Goal: Information Seeking & Learning: Find contact information

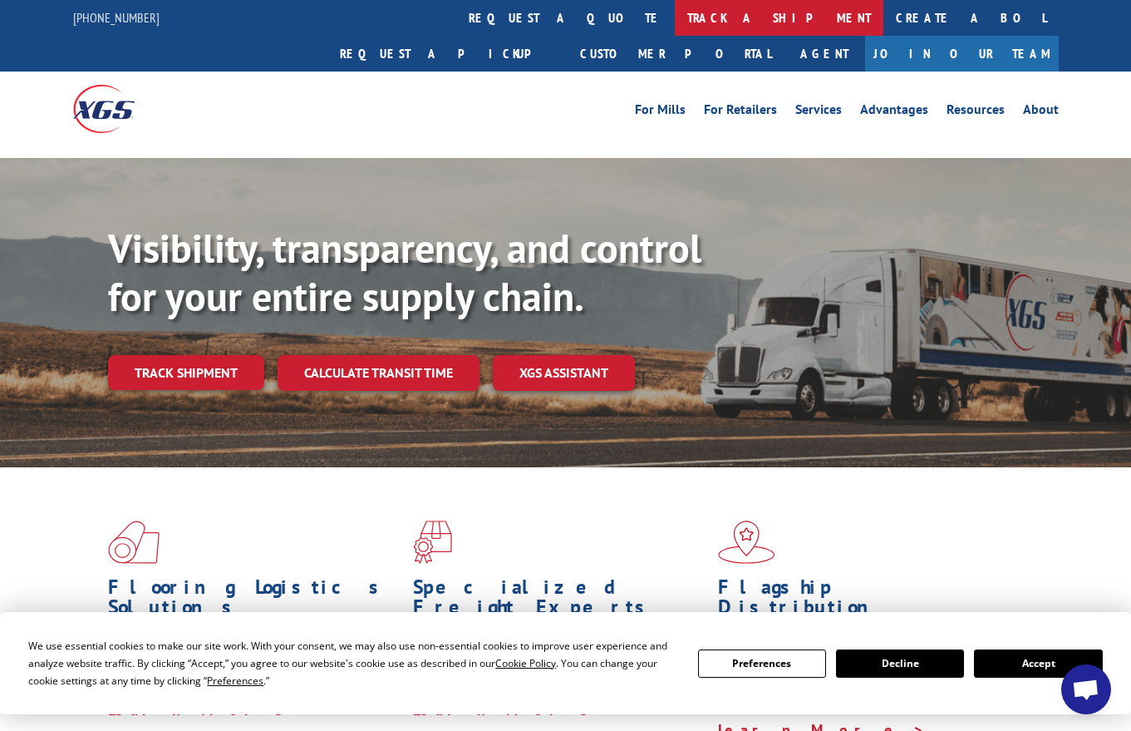
click at [675, 14] on link "track a shipment" at bounding box center [779, 18] width 209 height 36
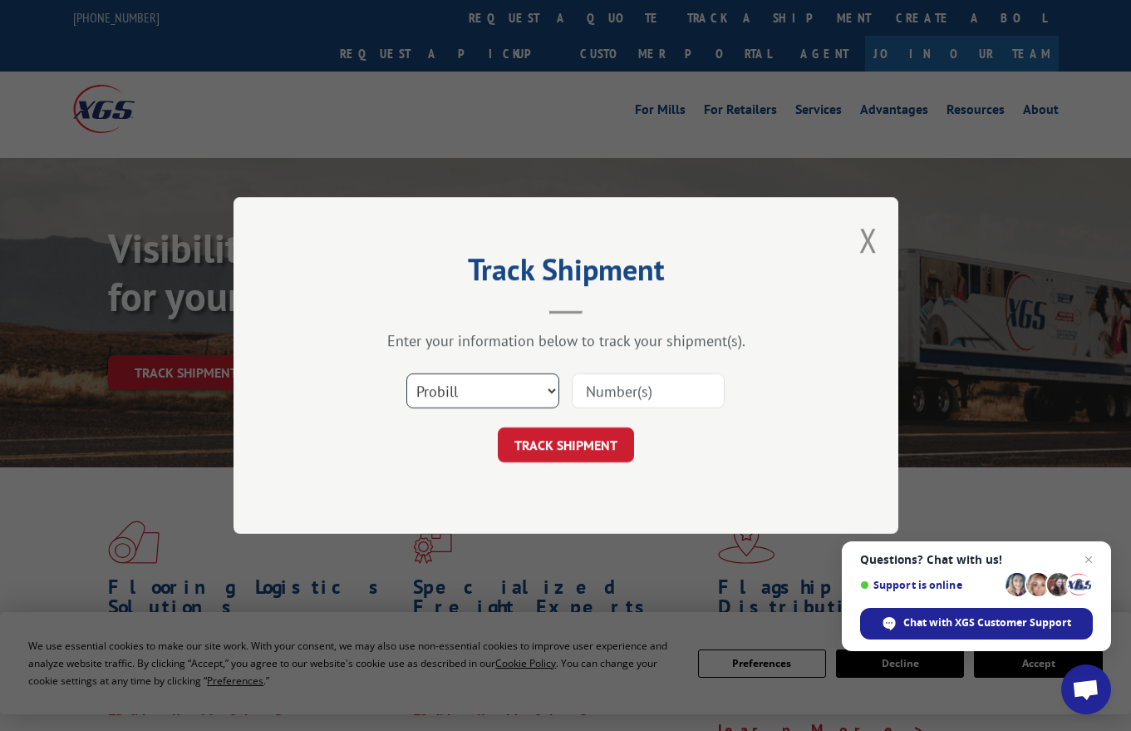
click at [550, 391] on select "Select category... Probill BOL PO" at bounding box center [482, 390] width 153 height 35
select select "bol"
click at [603, 395] on input at bounding box center [648, 390] width 153 height 35
paste input "54400424"
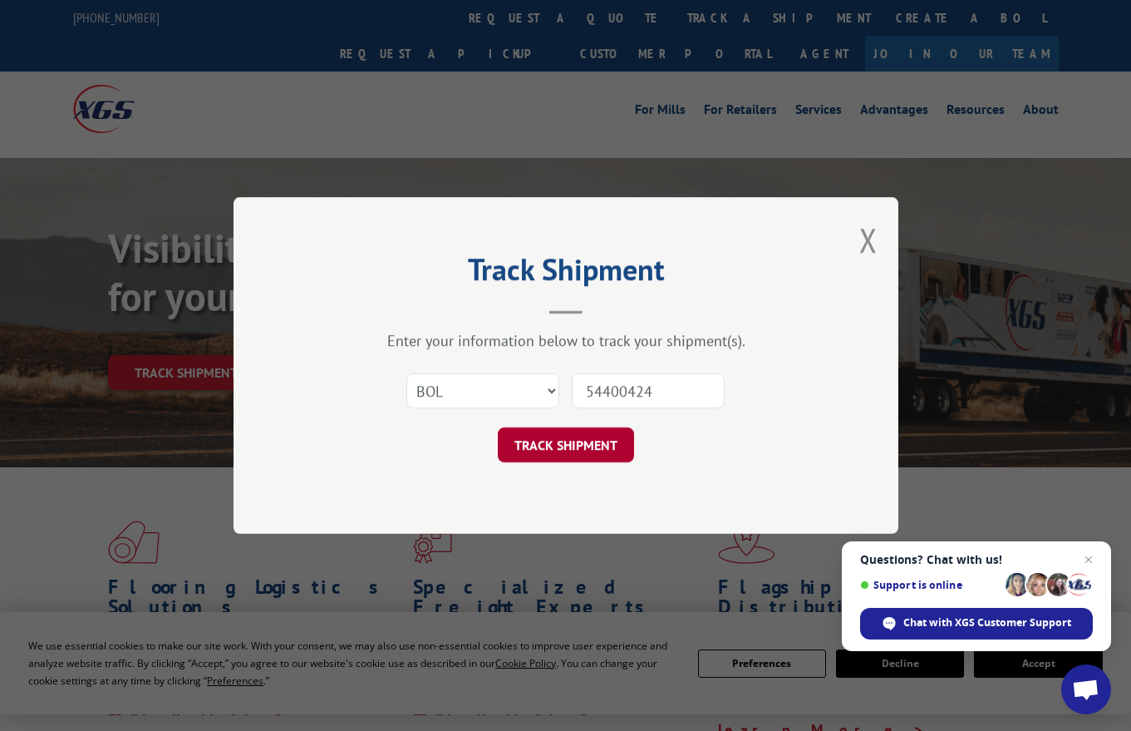
type input "54400424"
click at [559, 445] on button "TRACK SHIPMENT" at bounding box center [566, 444] width 136 height 35
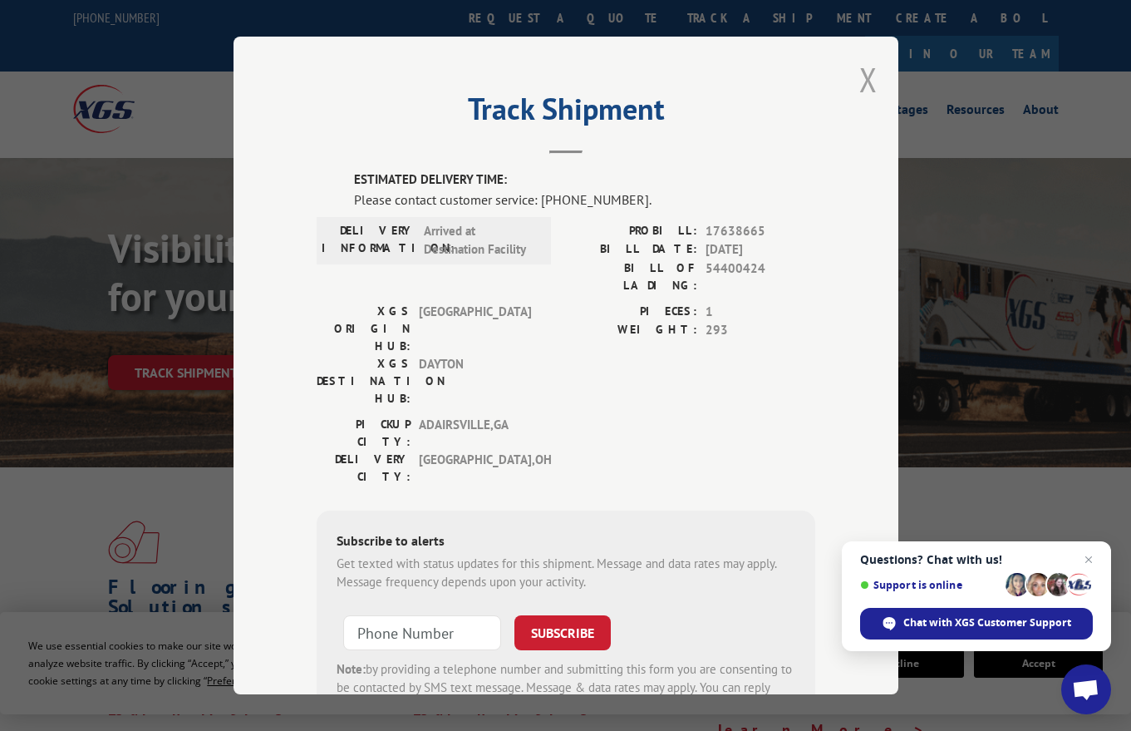
click at [872, 82] on button "Close modal" at bounding box center [868, 79] width 18 height 44
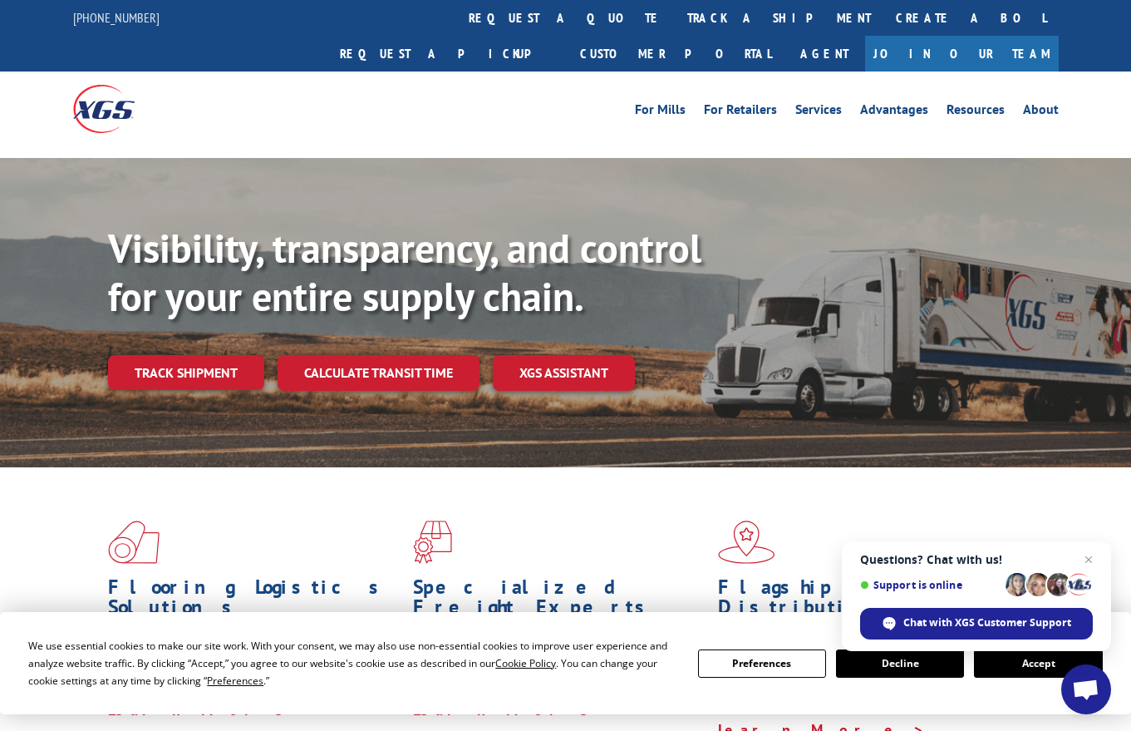
click at [1008, 668] on button "Accept" at bounding box center [1038, 663] width 128 height 28
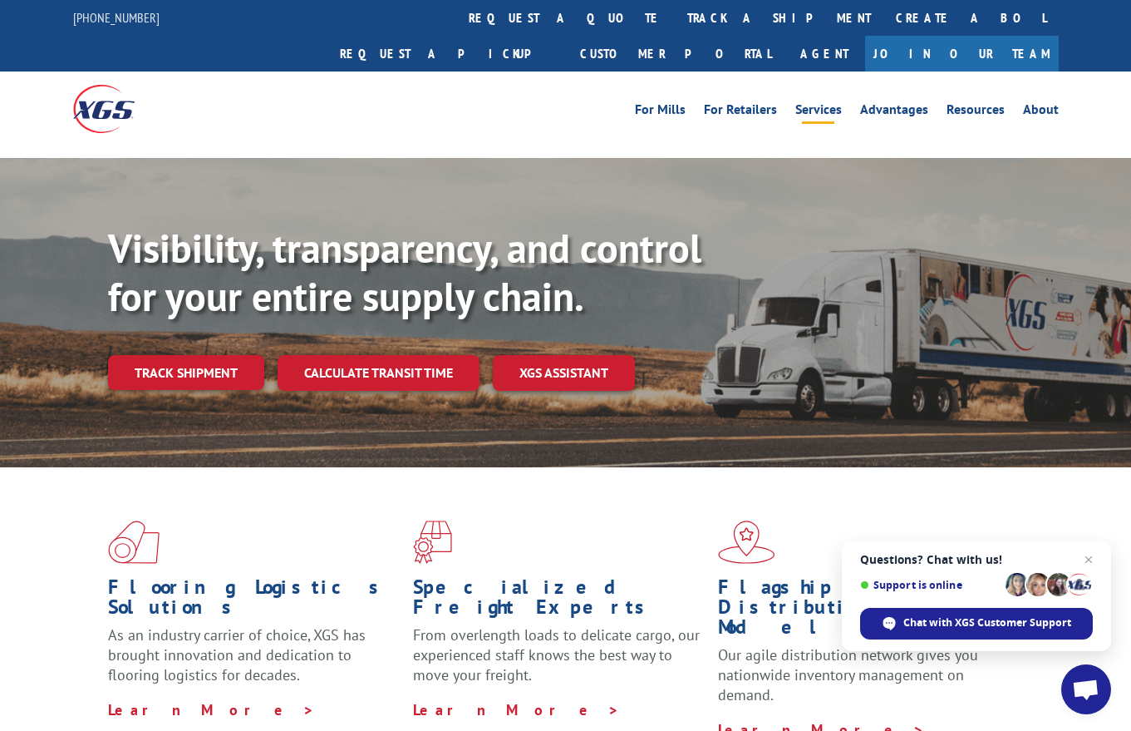
click at [837, 103] on link "Services" at bounding box center [818, 112] width 47 height 18
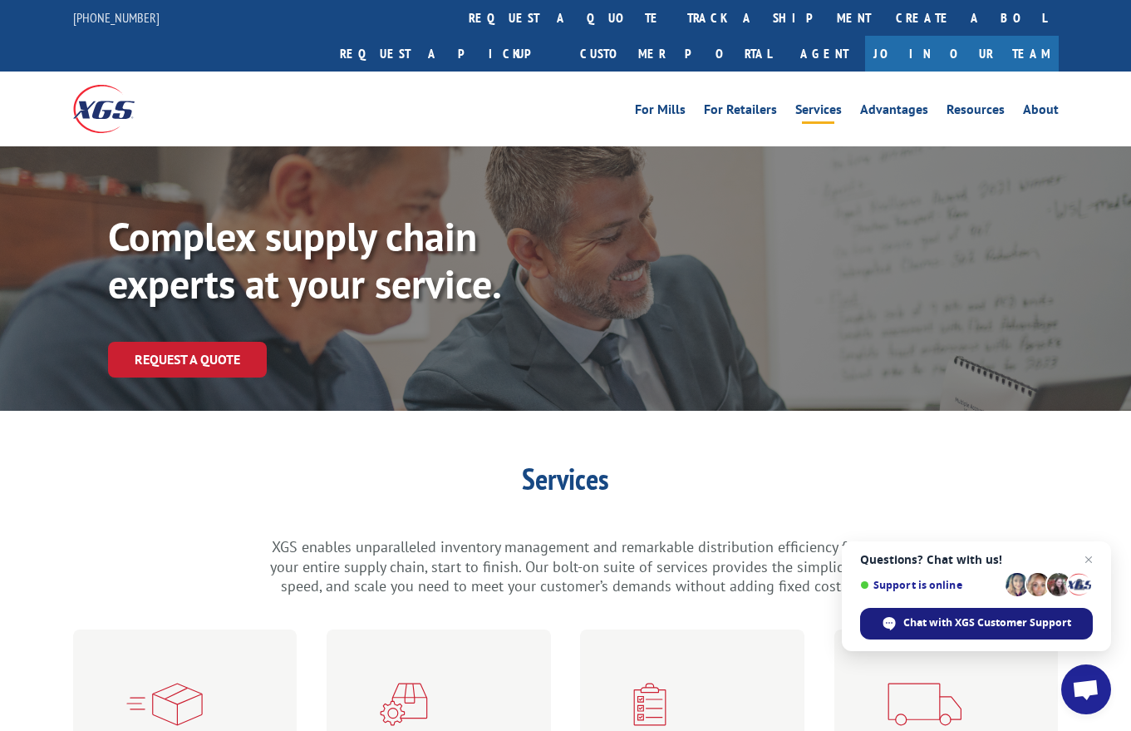
click at [965, 626] on span "Chat with XGS Customer Support" at bounding box center [987, 622] width 168 height 15
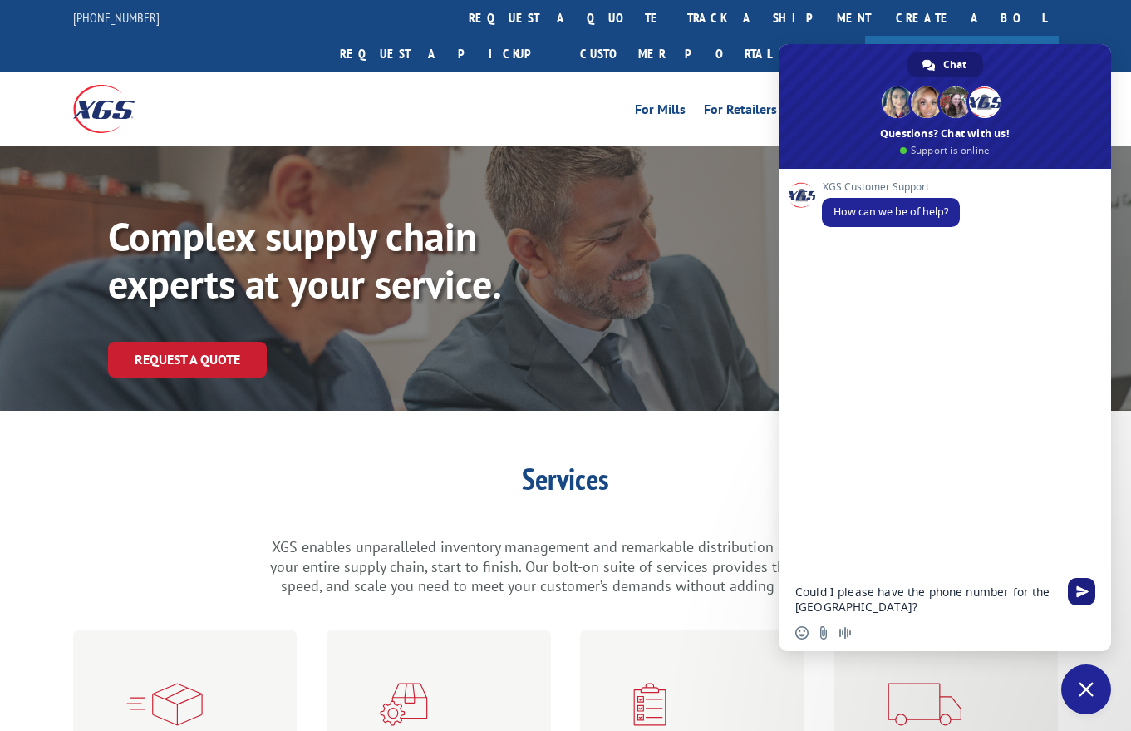
type textarea "Could I please have the phone number for the [GEOGRAPHIC_DATA]?"
click at [1075, 588] on span "Send" at bounding box center [1081, 591] width 27 height 27
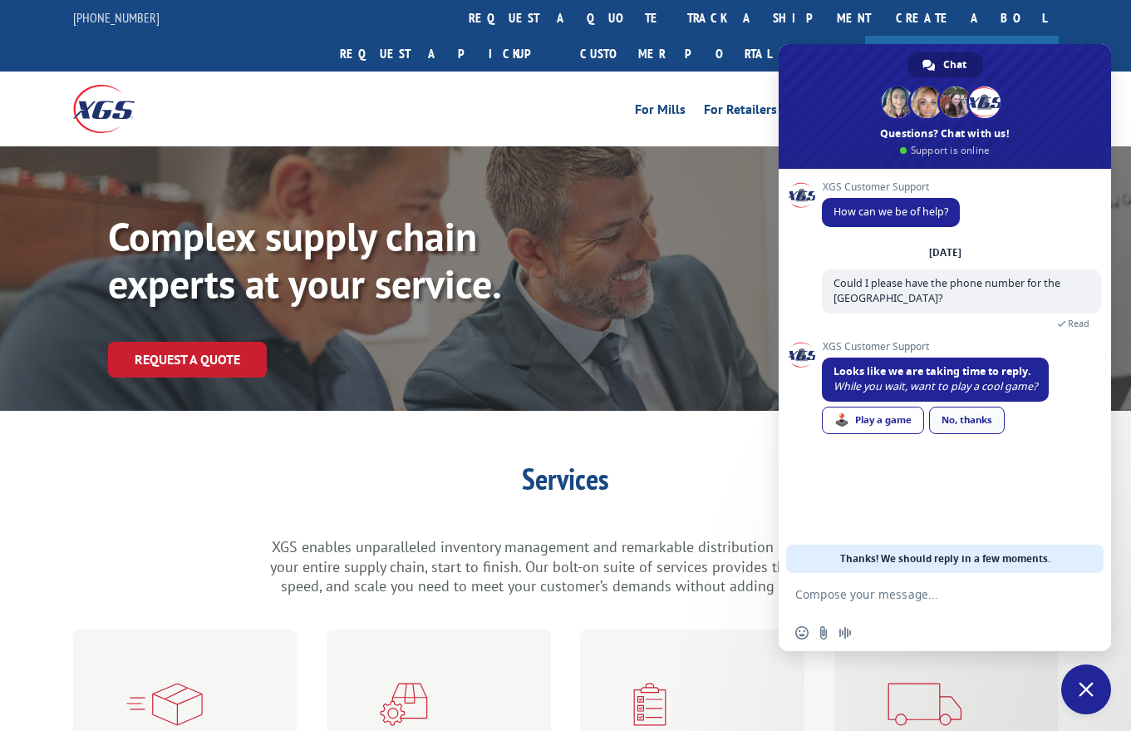
click at [987, 417] on div "No, thanks" at bounding box center [967, 419] width 76 height 27
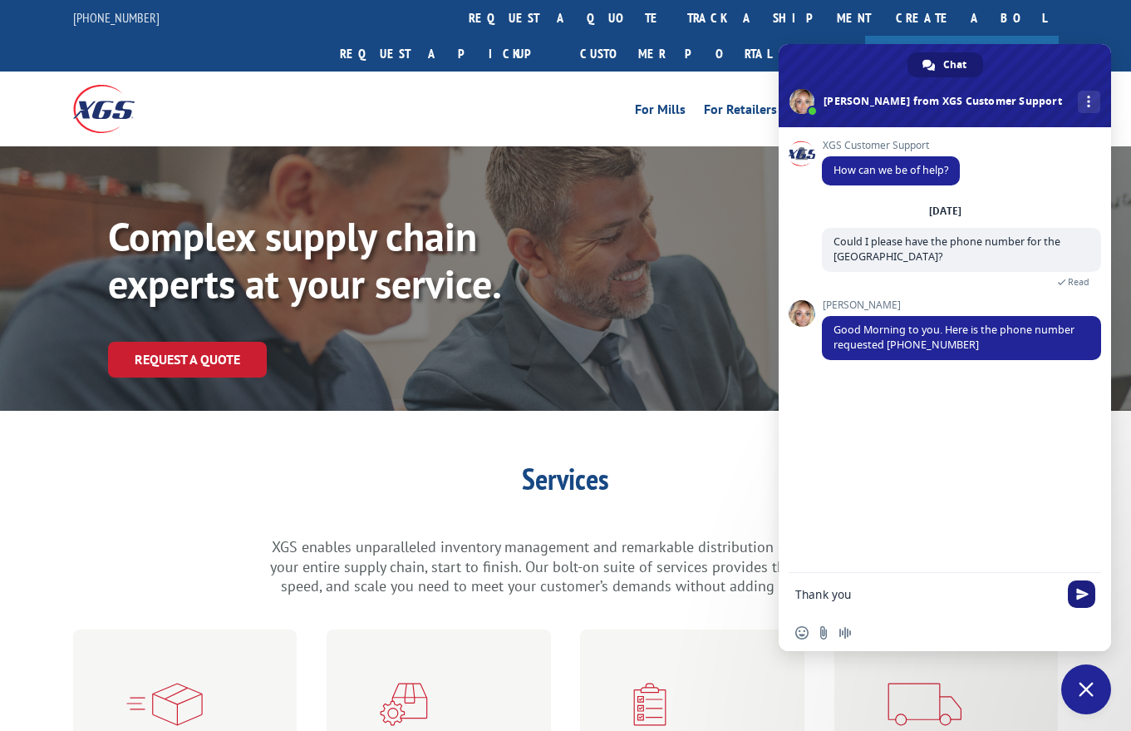
type textarea "Thank you"
click at [1076, 596] on span "Send" at bounding box center [1082, 594] width 12 height 12
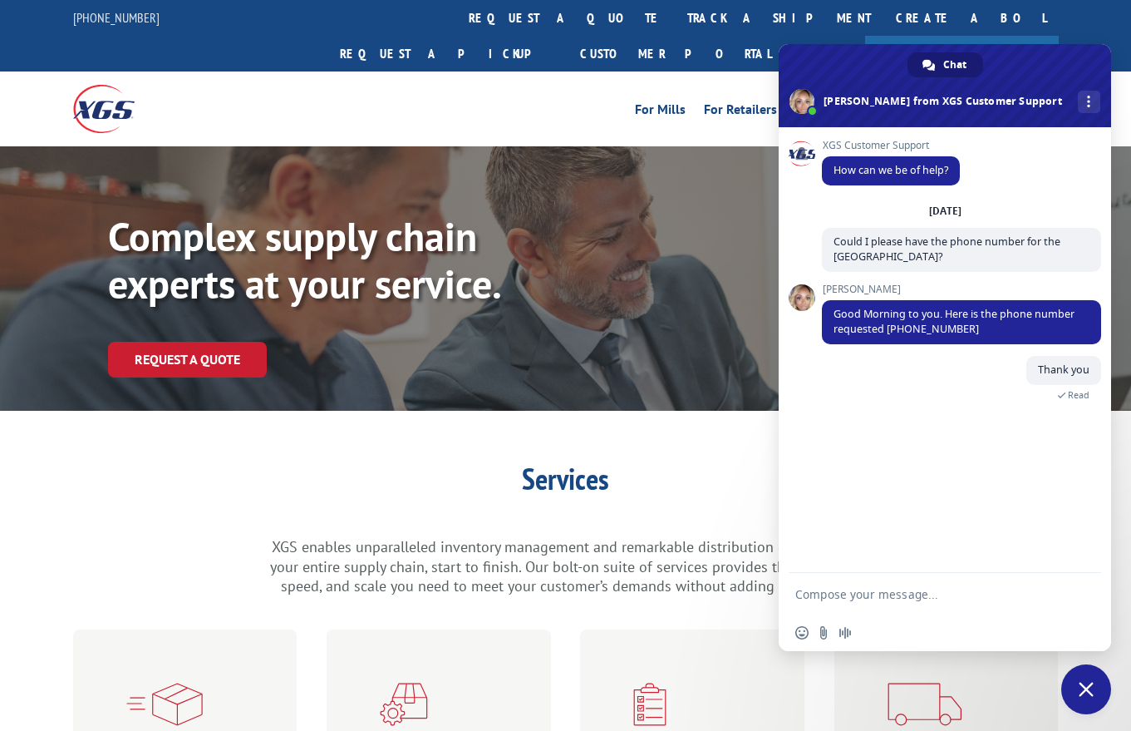
click at [699, 464] on h1 "Services" at bounding box center [566, 483] width 598 height 38
